Goal: Manage account settings: Manage account settings

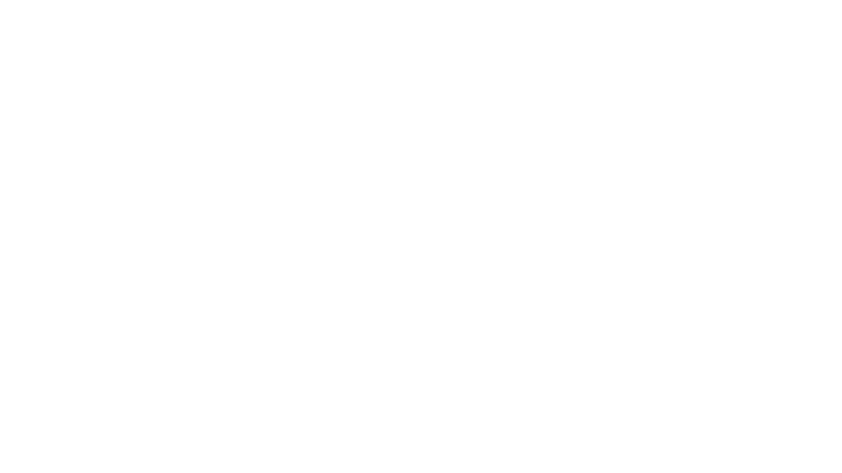
select select "**"
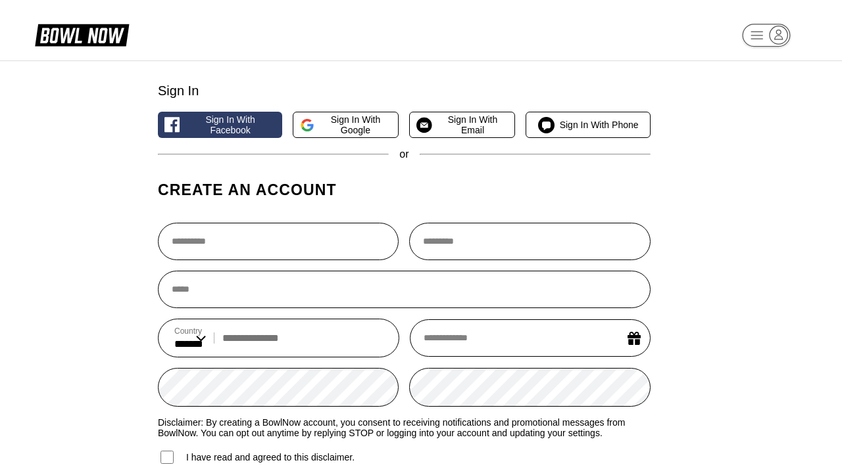
select select "**"
